Goal: Information Seeking & Learning: Learn about a topic

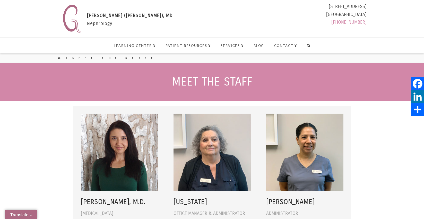
select select "Language Translate Widget"
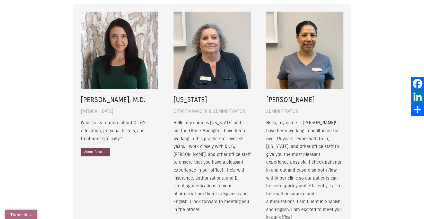
scroll to position [104, 0]
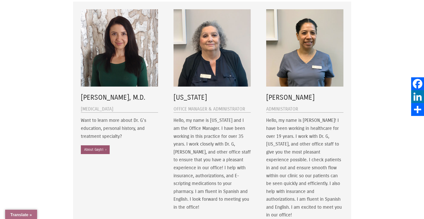
click at [94, 146] on link "About Gaytri ›" at bounding box center [95, 149] width 29 height 9
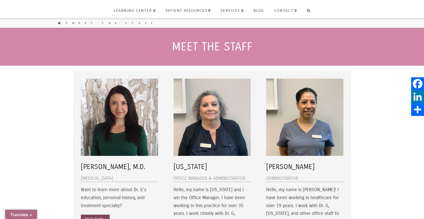
scroll to position [0, 0]
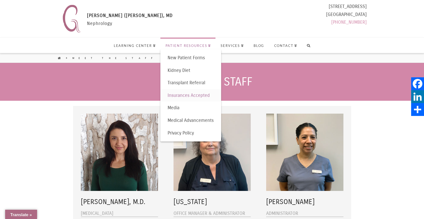
click at [201, 97] on span "Insurances Accepted" at bounding box center [188, 95] width 42 height 6
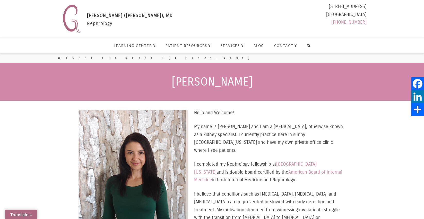
select select "Language Translate Widget"
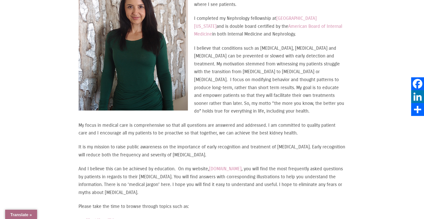
scroll to position [126, 0]
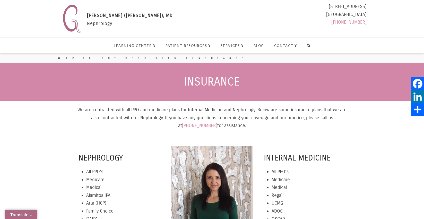
select select "Language Translate Widget"
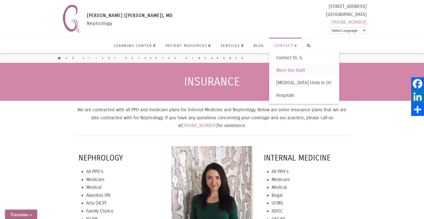
click at [277, 70] on span "Meet the Staff" at bounding box center [290, 70] width 29 height 6
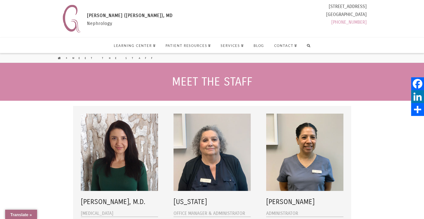
select select "Language Translate Widget"
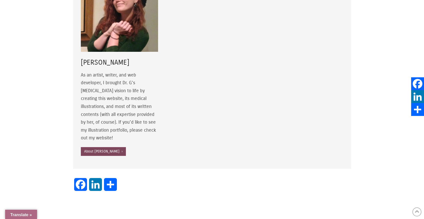
scroll to position [629, 0]
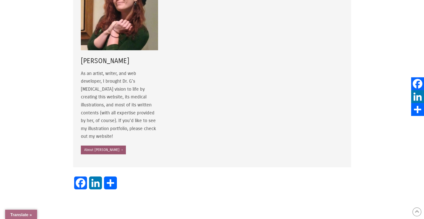
click at [90, 145] on link "About Jamie ›" at bounding box center [103, 149] width 45 height 9
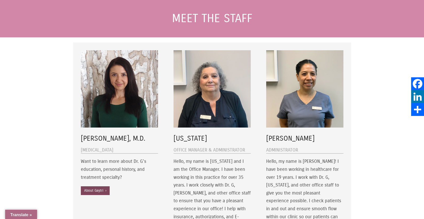
scroll to position [0, 0]
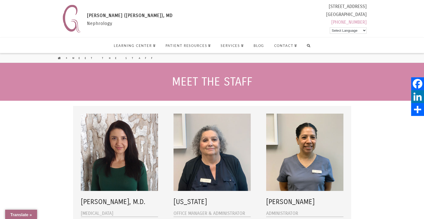
click at [124, 16] on span "[PERSON_NAME] ([PERSON_NAME]), MD" at bounding box center [130, 16] width 86 height 6
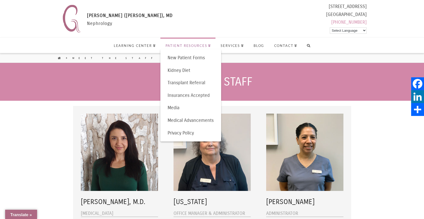
click at [281, 24] on div "Gaytri Manek (Formerly Gandotra), MD GAYTRI GANDOTRA (MANEK), MD Nephrology 111…" at bounding box center [213, 19] width 306 height 32
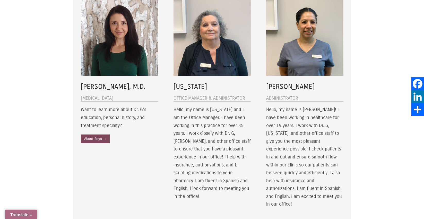
scroll to position [117, 0]
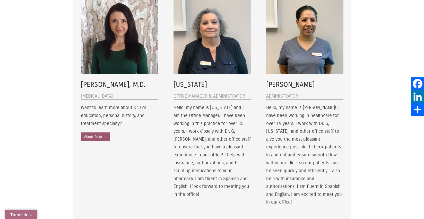
click at [100, 136] on link "About Gaytri ›" at bounding box center [95, 136] width 29 height 9
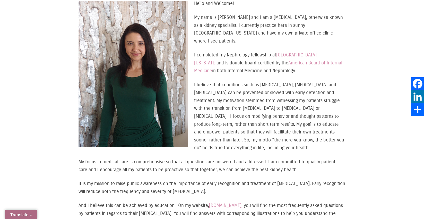
scroll to position [110, 0]
click at [243, 157] on p "My focus in medical care is comprehensive so that all questions are answered an…" at bounding box center [211, 165] width 267 height 16
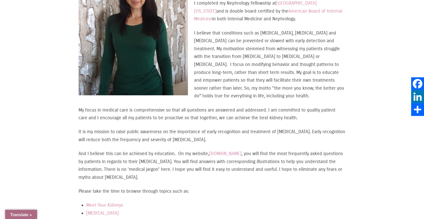
scroll to position [162, 0]
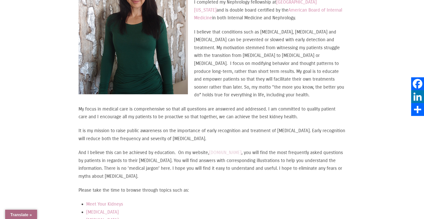
click at [238, 149] on link "www.thekidneydr.com" at bounding box center [225, 152] width 32 height 6
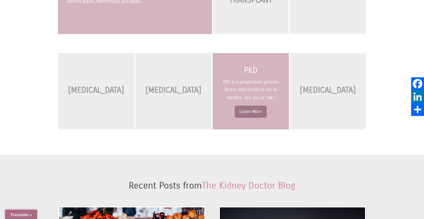
scroll to position [570, 0]
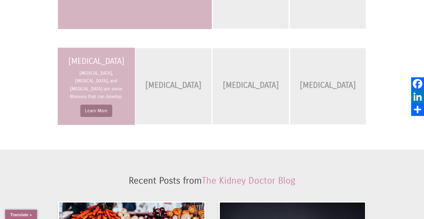
click at [100, 105] on link "Learn More" at bounding box center [96, 110] width 32 height 12
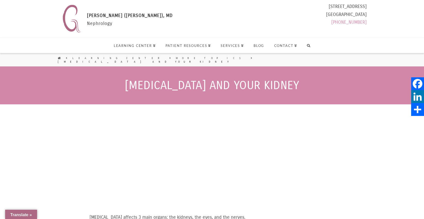
select select "Language Translate Widget"
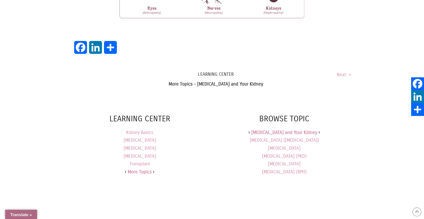
scroll to position [351, 0]
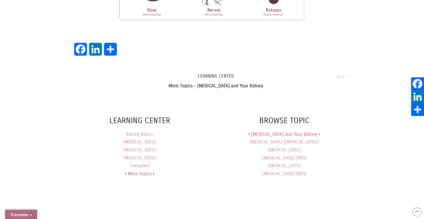
click at [340, 74] on link "Next >" at bounding box center [343, 77] width 14 height 6
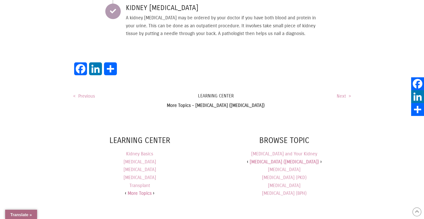
scroll to position [703, 0]
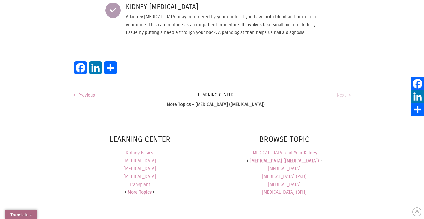
click at [341, 92] on link "Next >" at bounding box center [343, 95] width 14 height 6
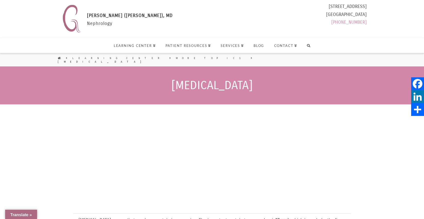
select select "Language Translate Widget"
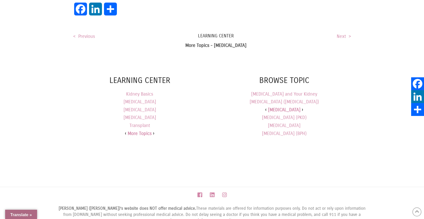
scroll to position [891, 0]
